Goal: Task Accomplishment & Management: Complete application form

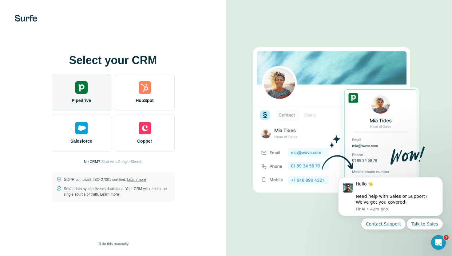
click at [83, 94] on div "Pipedrive" at bounding box center [82, 92] width 60 height 37
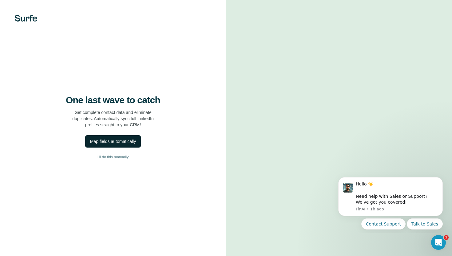
click at [135, 140] on div "Map fields automatically" at bounding box center [113, 141] width 46 height 6
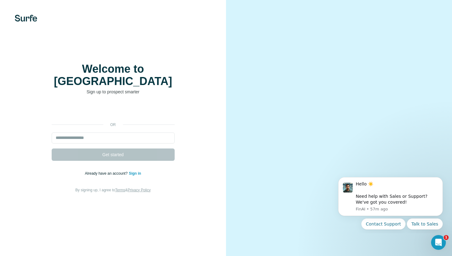
click at [125, 125] on div "or Get started Already have an account? Sign in By signing up, I agree to Terms…" at bounding box center [112, 149] width 201 height 89
click at [122, 132] on input "email" at bounding box center [113, 137] width 123 height 11
